Goal: Find specific page/section: Find specific page/section

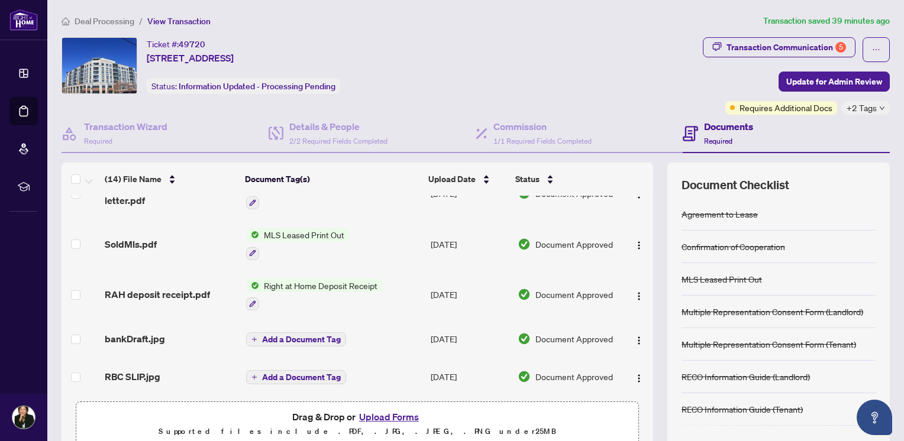
scroll to position [120, 0]
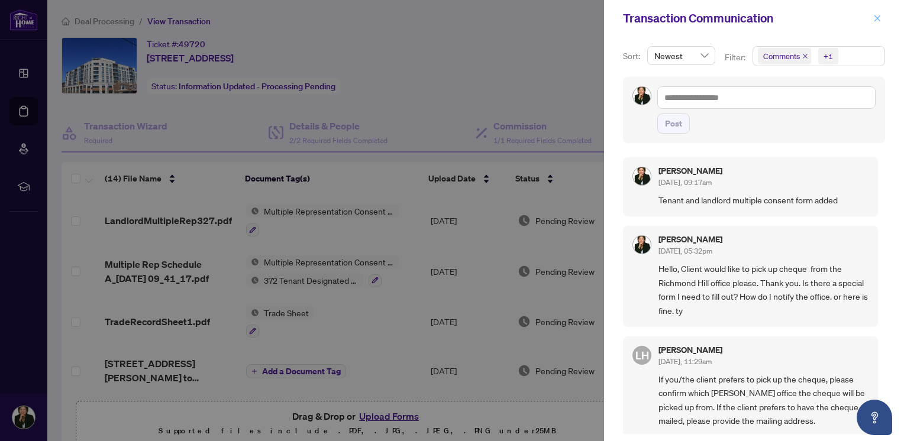
click at [880, 19] on icon "close" at bounding box center [877, 18] width 8 height 8
